Goal: Task Accomplishment & Management: Manage account settings

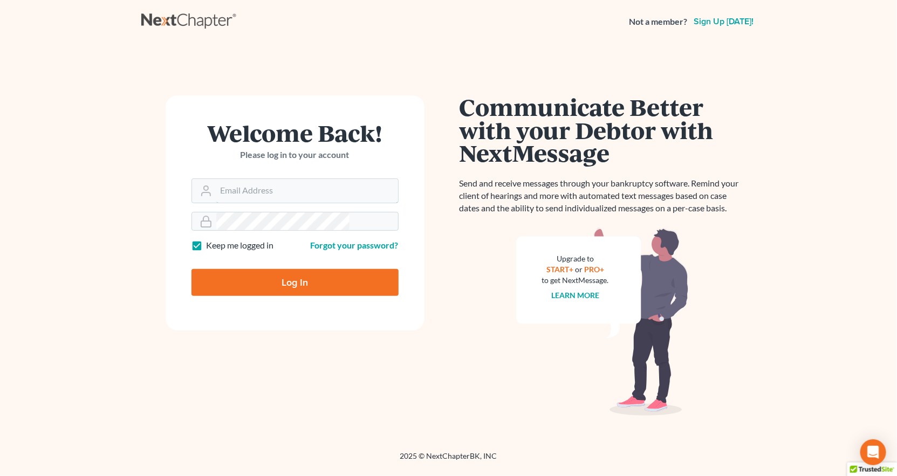
click at [310, 179] on input "Email Address" at bounding box center [307, 191] width 182 height 24
type input "[PERSON_NAME][EMAIL_ADDRESS][DOMAIN_NAME]"
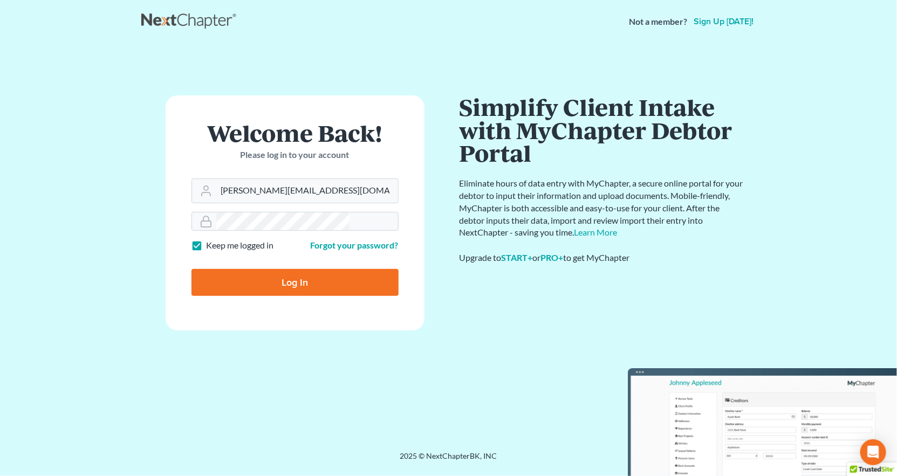
click at [266, 229] on form "Welcome Back! Please log in to your account Email Address [PERSON_NAME][EMAIL_A…" at bounding box center [295, 212] width 259 height 235
click at [274, 269] on input "Log In" at bounding box center [294, 282] width 207 height 27
type input "Thinking..."
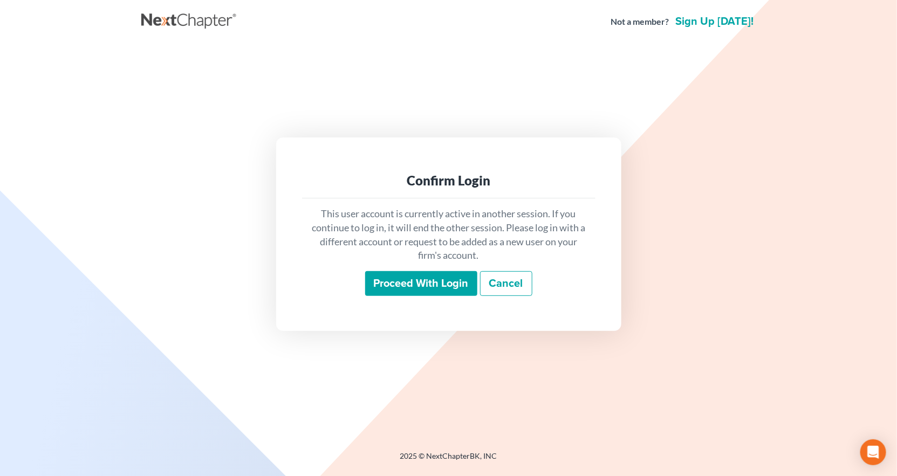
click at [409, 276] on input "Proceed with login" at bounding box center [421, 283] width 112 height 25
